Goal: Task Accomplishment & Management: Manage account settings

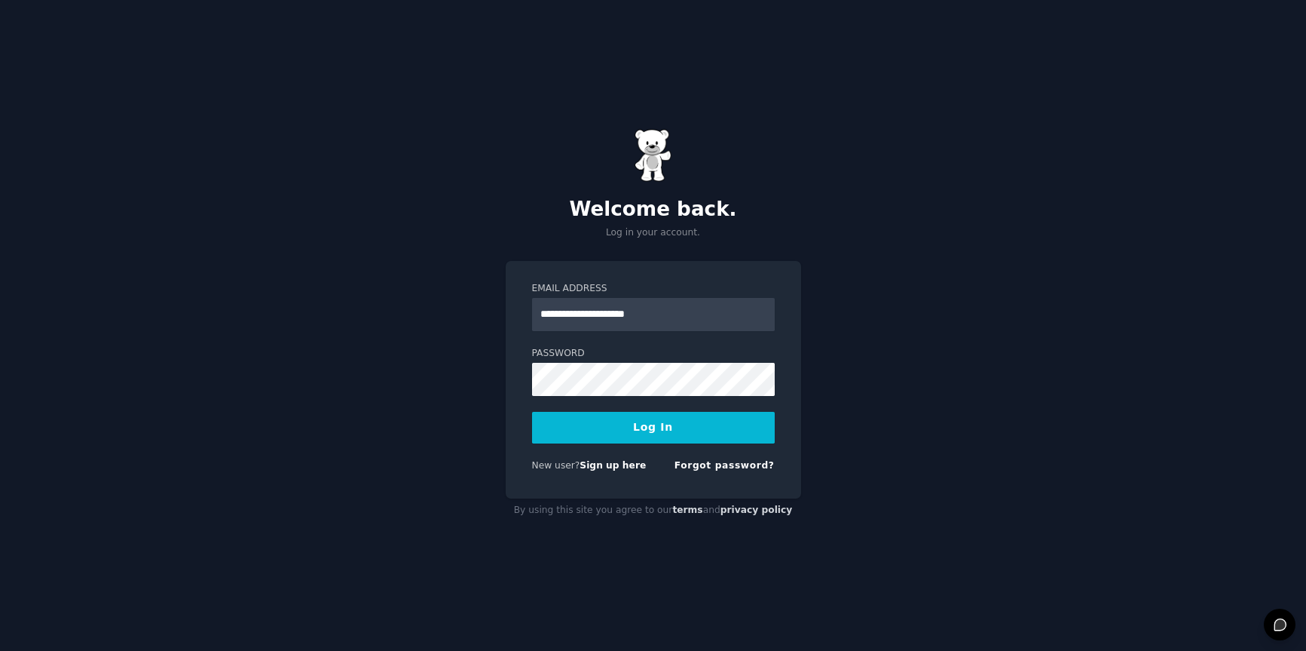
type input "**********"
click at [721, 428] on button "Log In" at bounding box center [653, 428] width 243 height 32
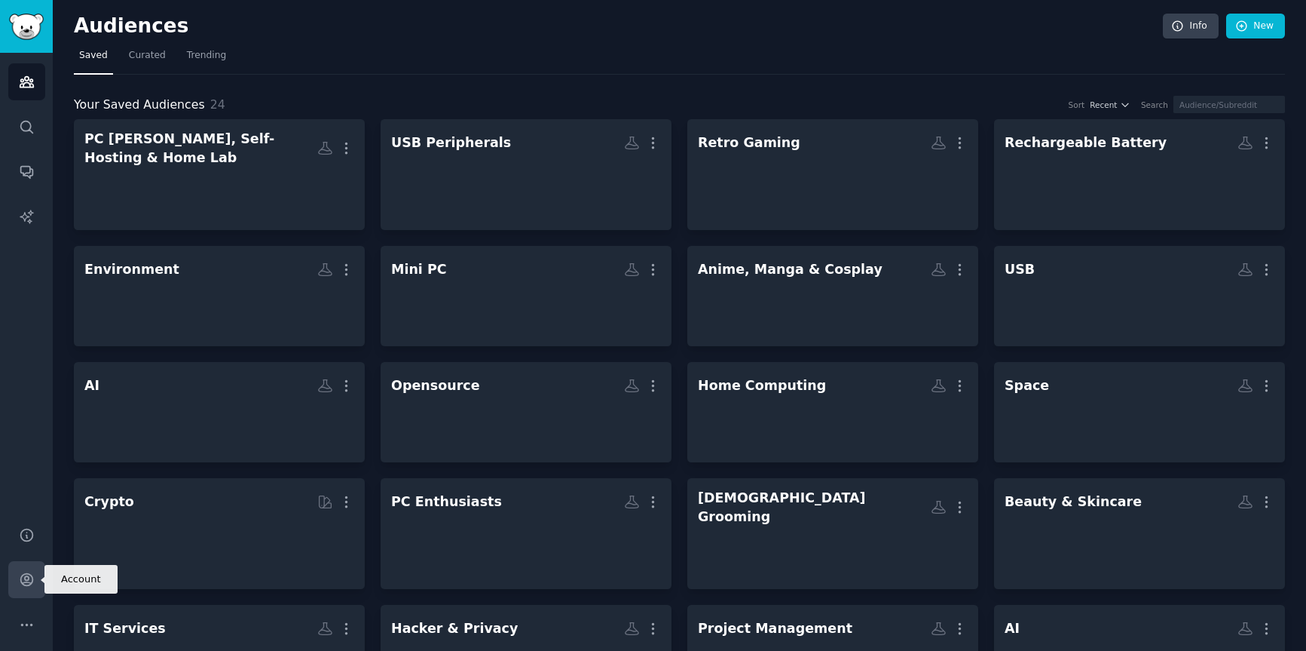
click at [26, 580] on icon "Sidebar" at bounding box center [26, 580] width 12 height 12
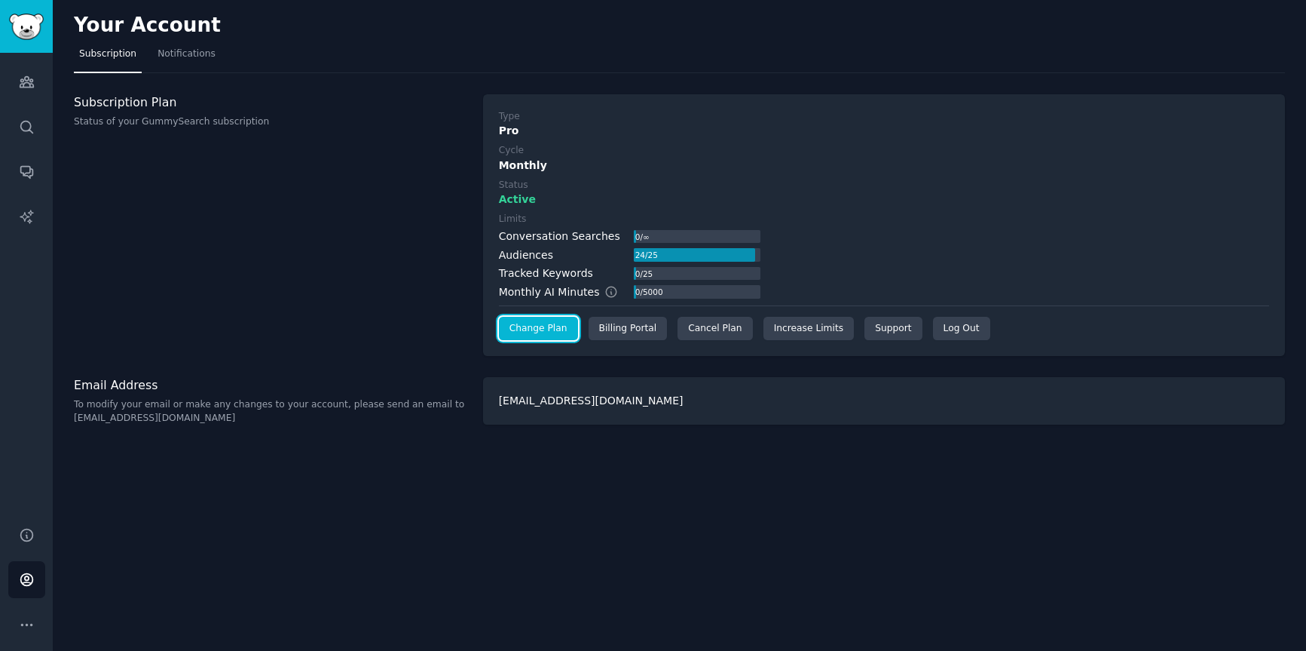
click at [550, 337] on link "Change Plan" at bounding box center [538, 329] width 79 height 24
click at [633, 332] on div "Billing Portal" at bounding box center [628, 329] width 79 height 24
click at [645, 326] on div "Billing Portal" at bounding box center [628, 329] width 79 height 24
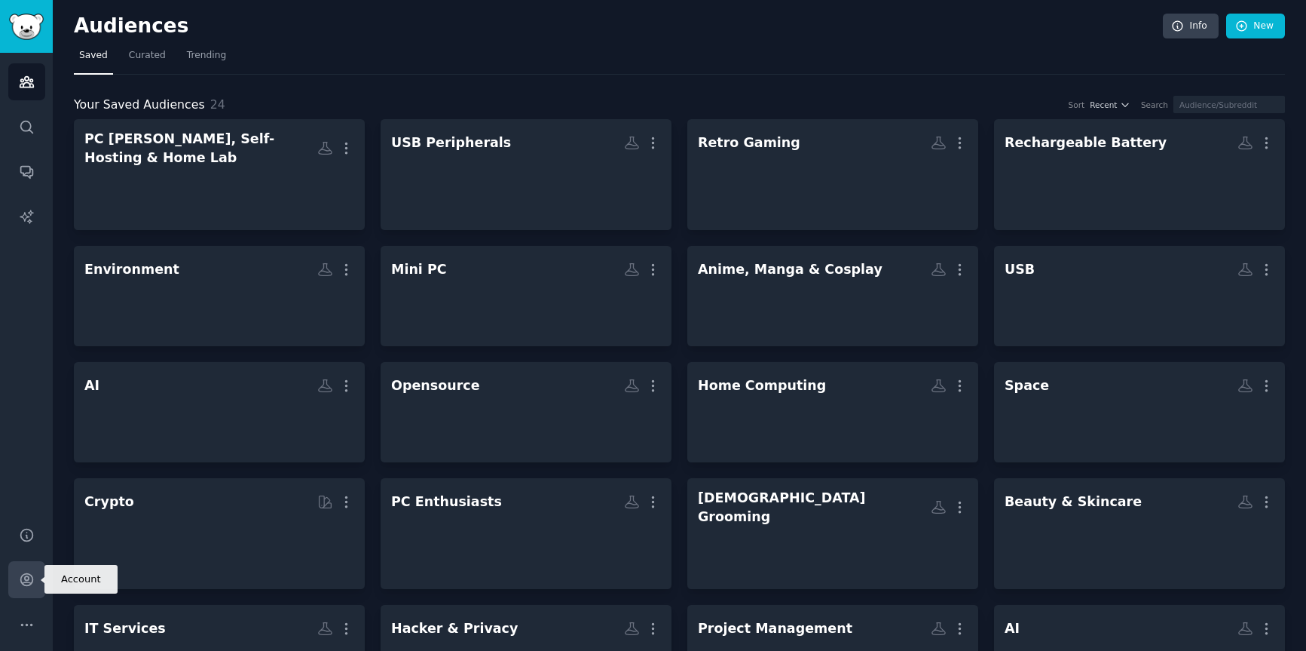
click at [26, 586] on icon "Sidebar" at bounding box center [27, 579] width 16 height 16
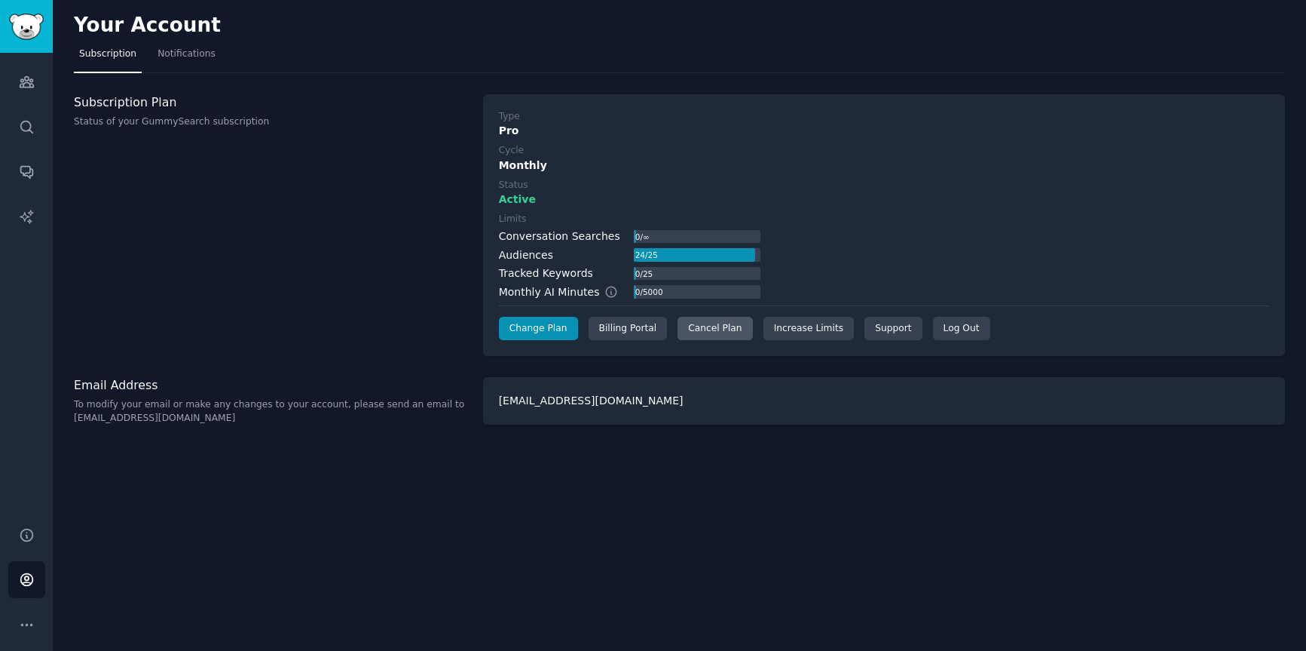
click at [715, 329] on div "Cancel Plan" at bounding box center [715, 329] width 75 height 24
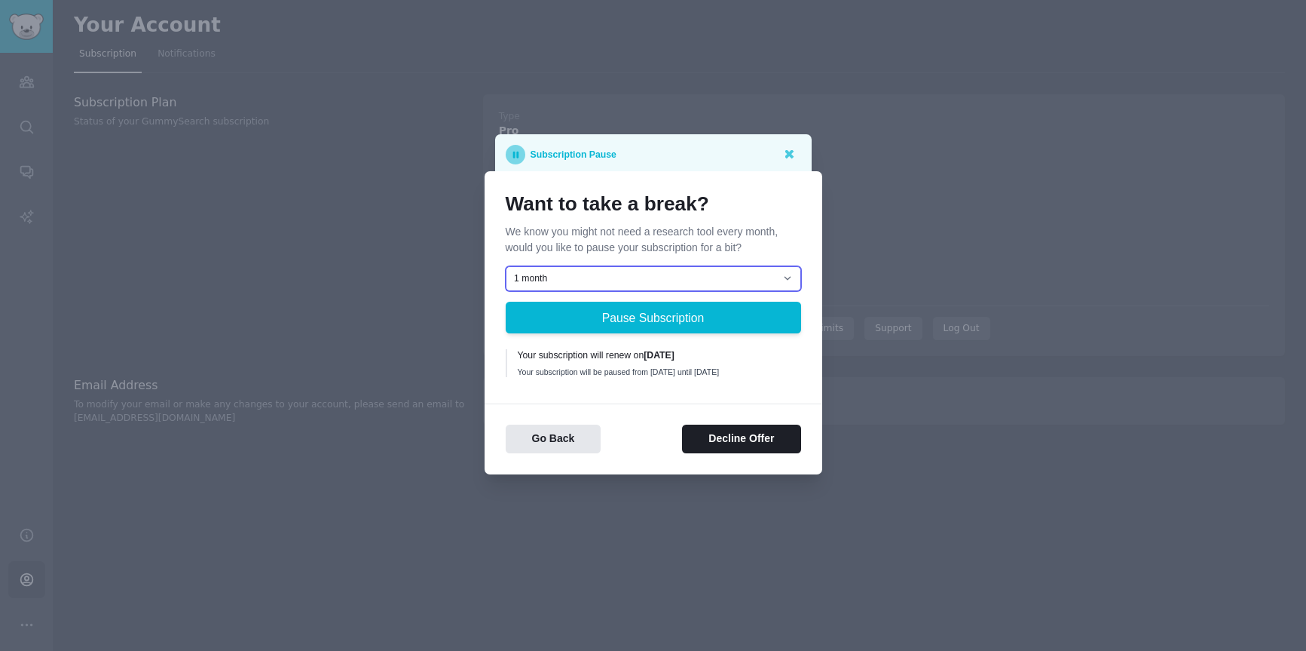
select select "[object Object]"
click option "2 months" at bounding box center [0, 0] width 0 height 0
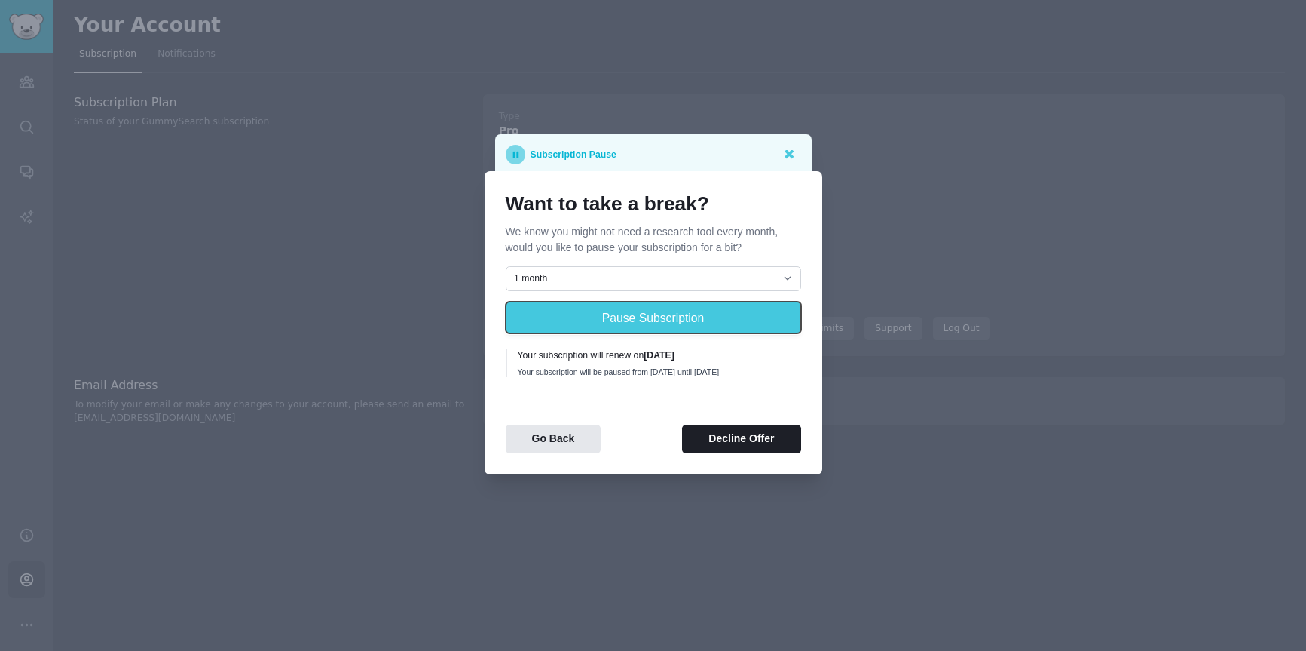
click at [677, 327] on button "Pause Subscription" at bounding box center [653, 318] width 295 height 32
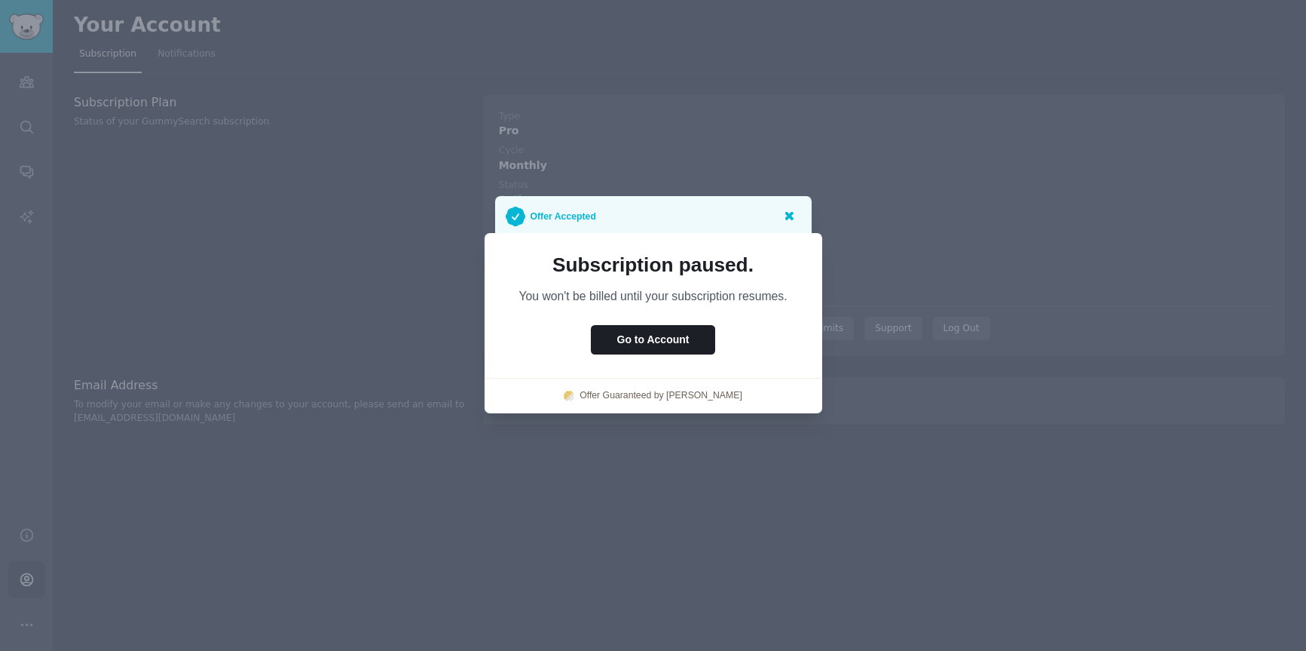
click at [793, 213] on icon at bounding box center [789, 216] width 9 height 9
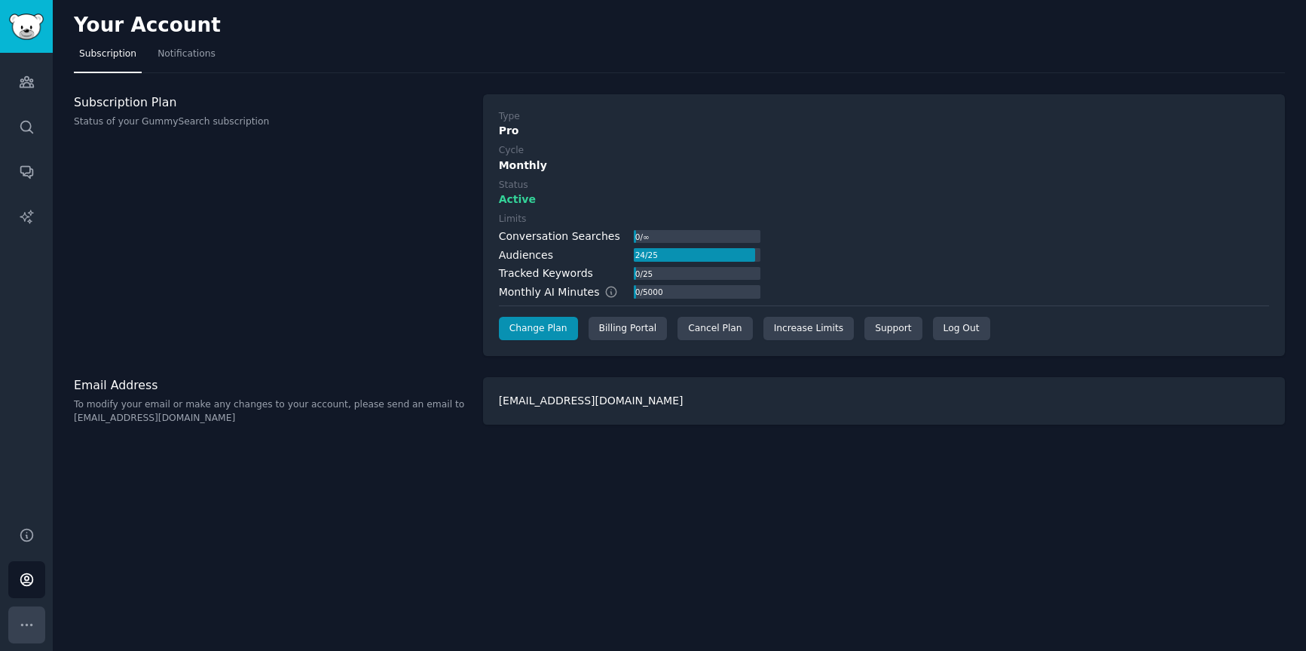
click at [39, 626] on button "More" at bounding box center [26, 624] width 37 height 37
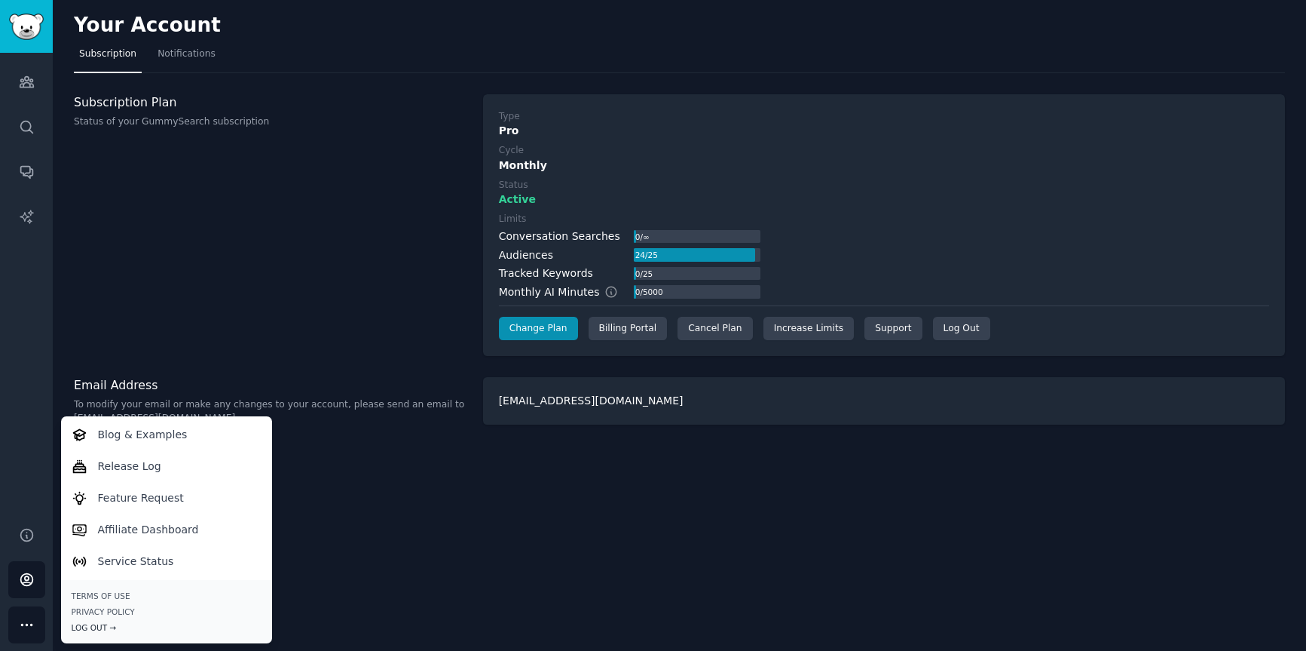
click at [83, 626] on div "Log Out →" at bounding box center [167, 627] width 190 height 11
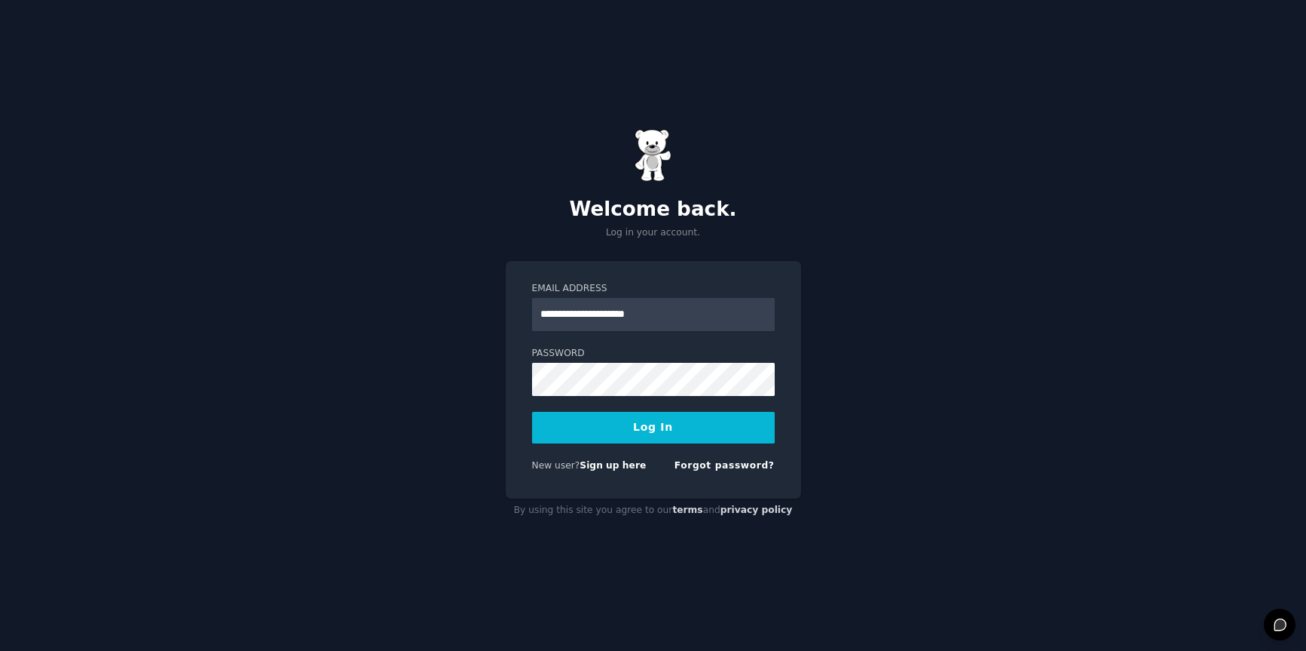
type input "**********"
